Goal: Information Seeking & Learning: Find specific fact

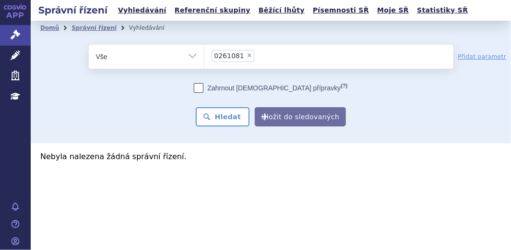
click at [186, 55] on select "Vše Spisová značka Typ SŘ Přípravek/SUKL kód Účastník/Držitel" at bounding box center [146, 56] width 115 height 22
select select "filter-file-number"
click at [89, 45] on select "Vše Spisová značka Typ SŘ Přípravek/SUKL kód Účastník/Držitel" at bounding box center [146, 56] width 115 height 22
click at [232, 54] on ul at bounding box center [328, 55] width 249 height 20
click at [204, 54] on select at bounding box center [204, 56] width 0 height 24
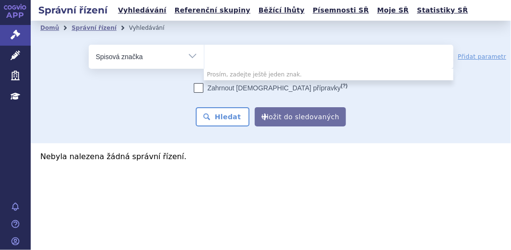
paste input "SUKLS166482/2025"
type input "SUKLS166482/2025"
select select "SUKLS166482/2025"
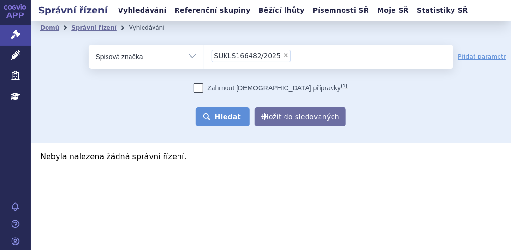
click at [227, 118] on button "Hledat" at bounding box center [223, 116] width 54 height 19
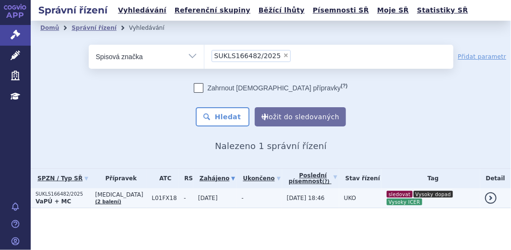
click at [73, 191] on p "SUKLS166482/2025" at bounding box center [63, 194] width 55 height 7
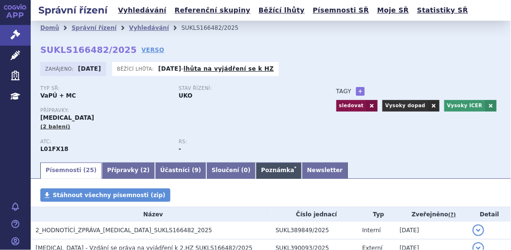
click at [256, 171] on link "Poznámka *" at bounding box center [279, 170] width 46 height 16
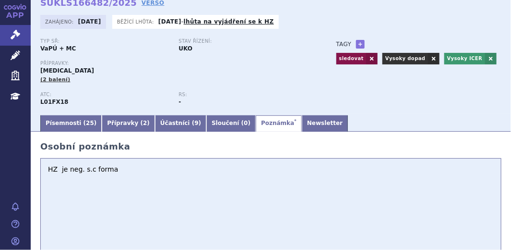
scroll to position [87, 0]
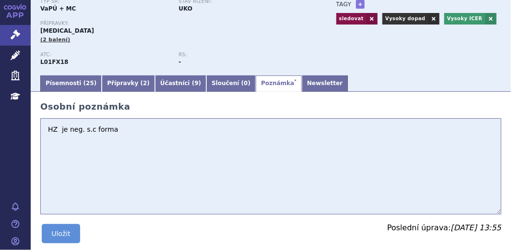
click at [47, 129] on textarea "HZ je neg. s.c forma" at bounding box center [270, 166] width 461 height 96
click at [47, 126] on textarea "HZ je neg. s.c forma" at bounding box center [270, 166] width 461 height 96
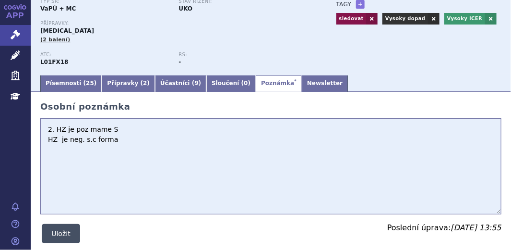
click at [74, 233] on button "Uložit" at bounding box center [61, 233] width 38 height 19
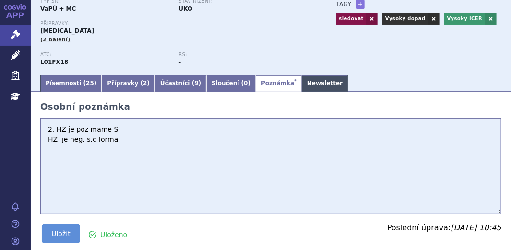
click at [302, 83] on link "Newsletter" at bounding box center [325, 83] width 46 height 16
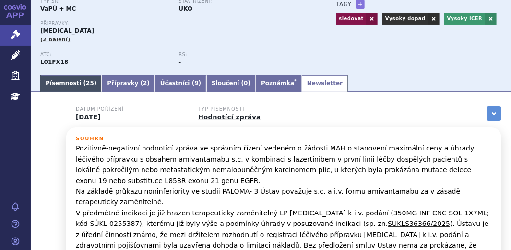
click at [54, 85] on link "Písemnosti ( 25 )" at bounding box center [70, 83] width 61 height 16
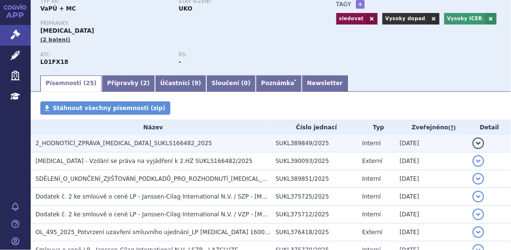
click at [135, 142] on span "2_HODNOTÍCÍ_ZPRÁVA_RYBREVANT_SUKLS166482_2025" at bounding box center [124, 143] width 177 height 7
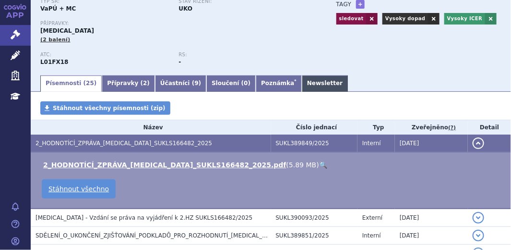
click at [302, 87] on link "Newsletter" at bounding box center [325, 83] width 46 height 16
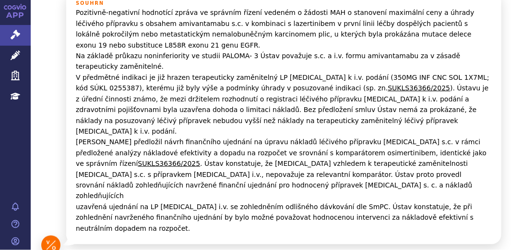
scroll to position [349, 0]
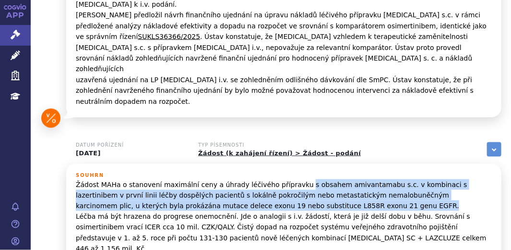
drag, startPoint x: 286, startPoint y: 142, endPoint x: 310, endPoint y: 169, distance: 36.7
click at [310, 179] on p "Žádost MAHa o stanovení maximální ceny a úhrady léčivého přípravku s obsahem am…" at bounding box center [284, 216] width 416 height 75
copy p "s obsahem amivantamabu s.c. v kombinaci s lazertinibem v první linii léčby dosp…"
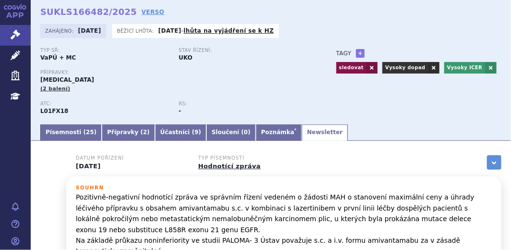
scroll to position [0, 0]
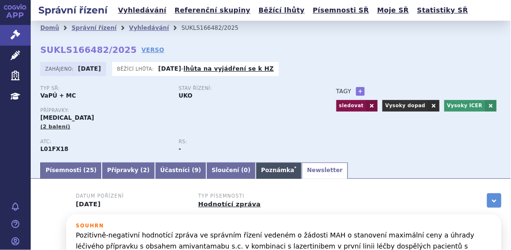
click at [256, 171] on link "Poznámka *" at bounding box center [279, 170] width 46 height 16
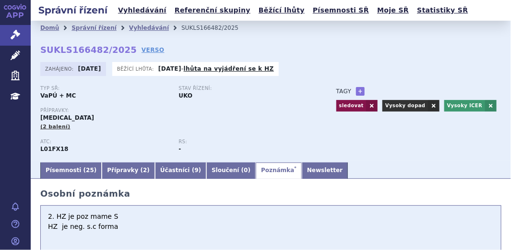
scroll to position [43, 0]
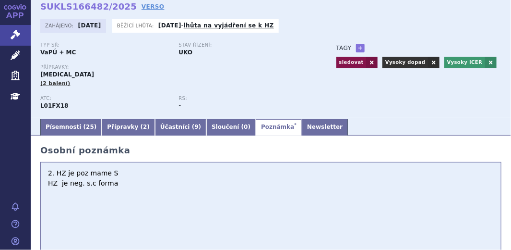
click at [120, 184] on textarea "HZ je neg. s.c forma" at bounding box center [270, 210] width 461 height 96
paste textarea "s obsahem amivantamabu s.c. v kombinaci s lazertinibem v první linii léčby dosp…"
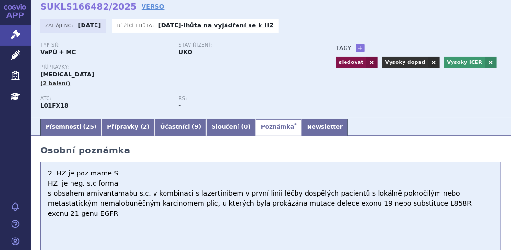
click at [87, 175] on textarea "HZ je neg. s.c forma" at bounding box center [270, 210] width 461 height 96
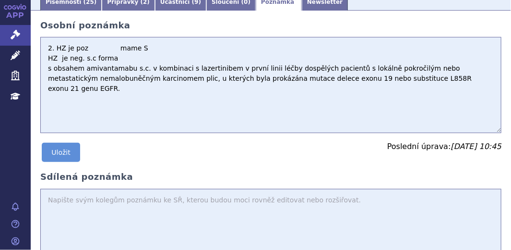
scroll to position [218, 0]
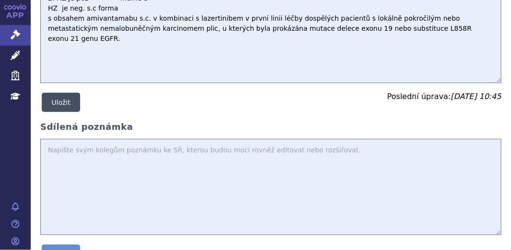
type textarea "2. HZ je poz mame S HZ je neg. s.c forma s obsahem amivantamabu s.c. v kombinac…"
click at [68, 97] on button "Uložit" at bounding box center [61, 102] width 38 height 19
click at [68, 102] on button "Uložit" at bounding box center [61, 102] width 38 height 19
click at [57, 99] on button "Uložit" at bounding box center [61, 102] width 38 height 19
click at [61, 107] on button "Uložit" at bounding box center [61, 102] width 38 height 19
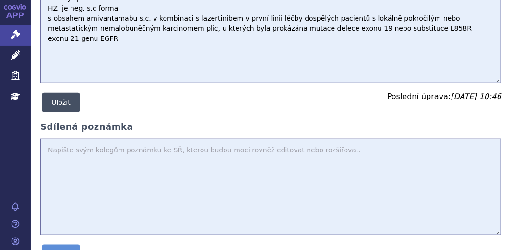
click at [61, 106] on button "Uložit" at bounding box center [61, 102] width 38 height 19
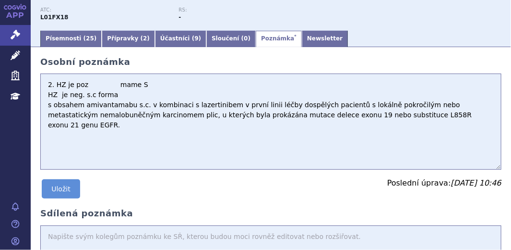
scroll to position [131, 0]
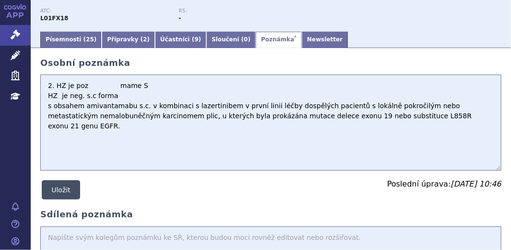
click at [61, 188] on button "Uložit" at bounding box center [61, 189] width 38 height 19
